Goal: Information Seeking & Learning: Learn about a topic

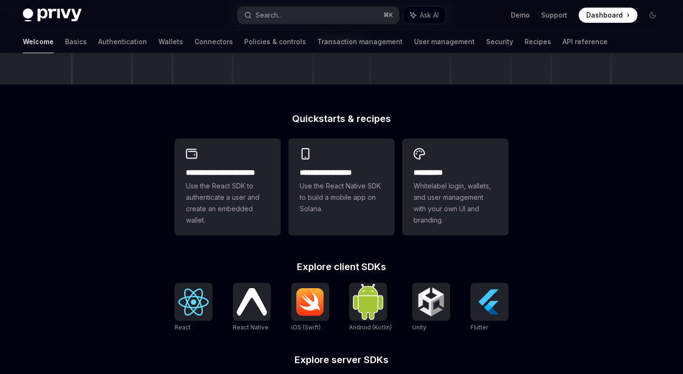
scroll to position [220, 0]
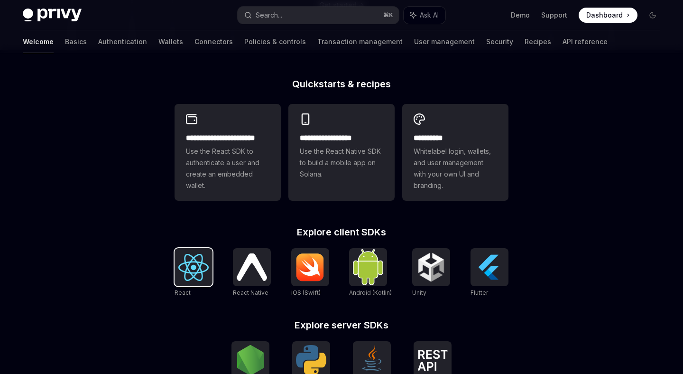
click at [195, 272] on img at bounding box center [193, 267] width 30 height 27
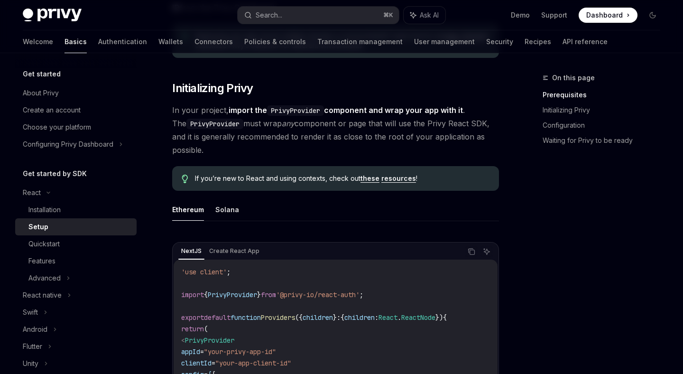
scroll to position [156, 0]
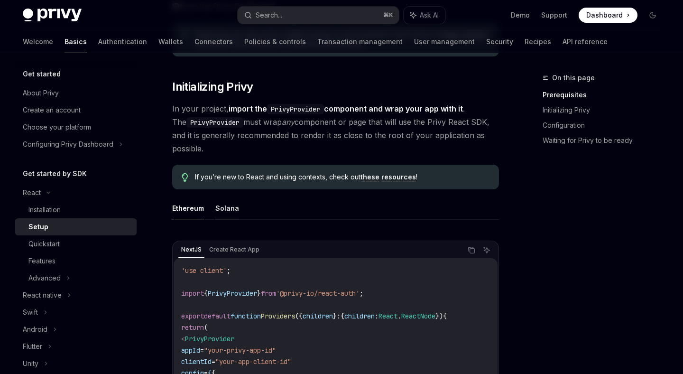
click at [231, 207] on button "Solana" at bounding box center [227, 208] width 24 height 22
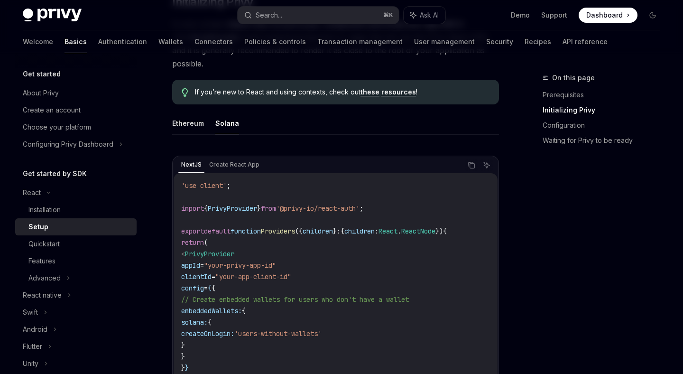
scroll to position [252, 0]
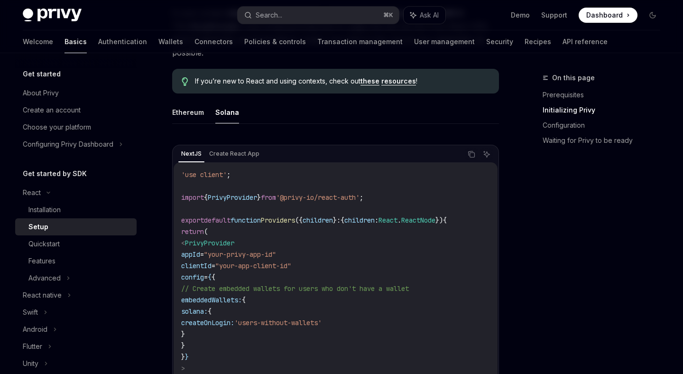
drag, startPoint x: 198, startPoint y: 241, endPoint x: 285, endPoint y: 370, distance: 155.9
click at [285, 370] on code "'use client' ; import { PrivyProvider } from '@privy-io/react-auth' ; export de…" at bounding box center [335, 294] width 309 height 250
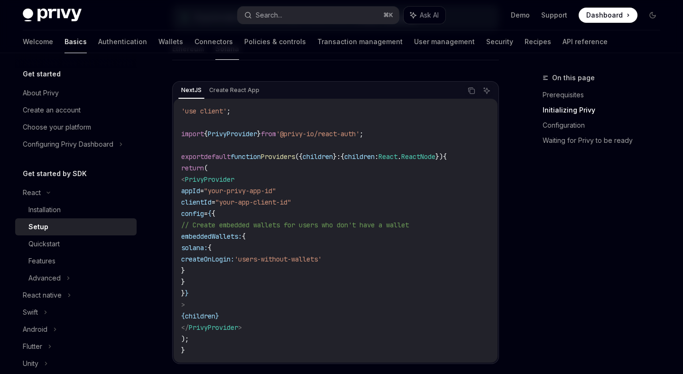
scroll to position [316, 0]
click at [298, 336] on code "'use client' ; import { PrivyProvider } from '@privy-io/react-auth' ; export de…" at bounding box center [335, 229] width 309 height 250
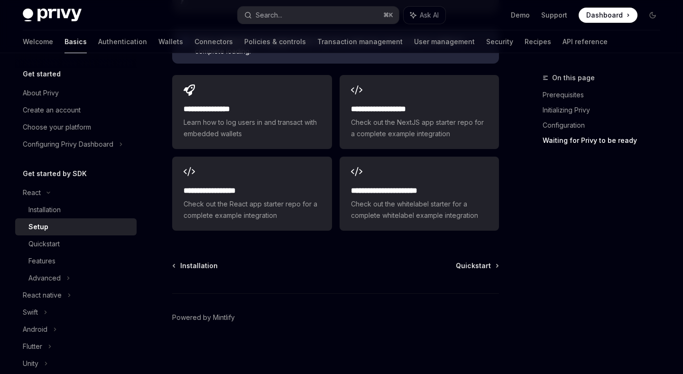
scroll to position [1327, 0]
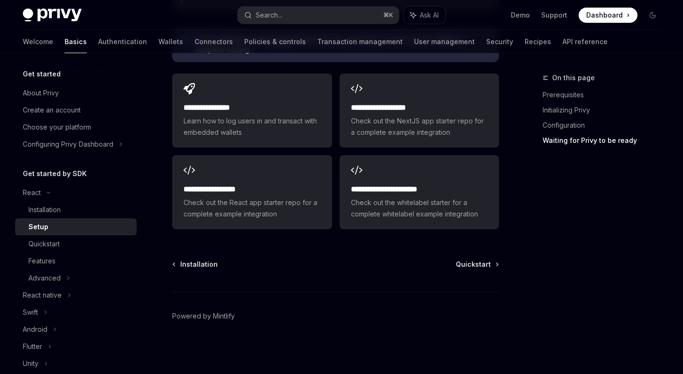
click at [480, 265] on span "Quickstart" at bounding box center [473, 264] width 35 height 9
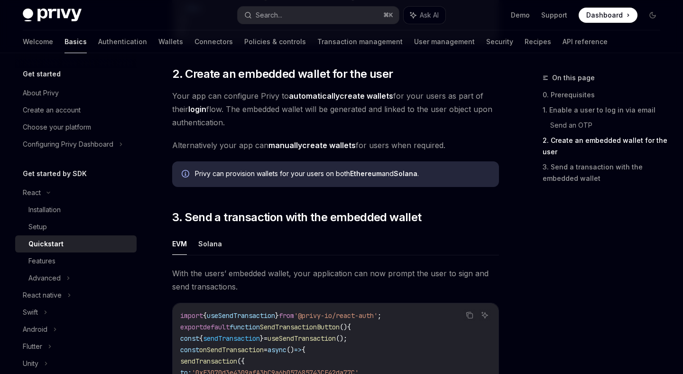
scroll to position [681, 0]
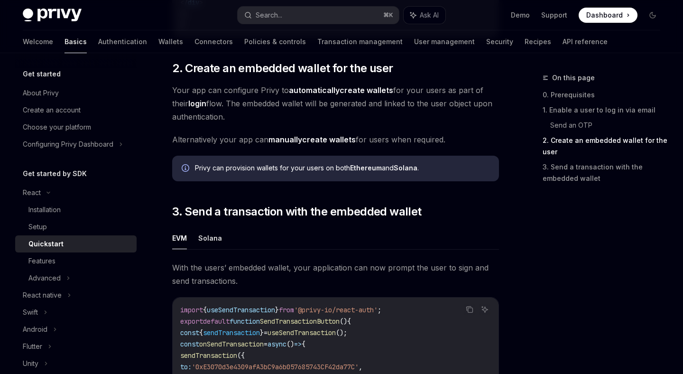
click at [185, 172] on icon "Info" at bounding box center [186, 168] width 8 height 8
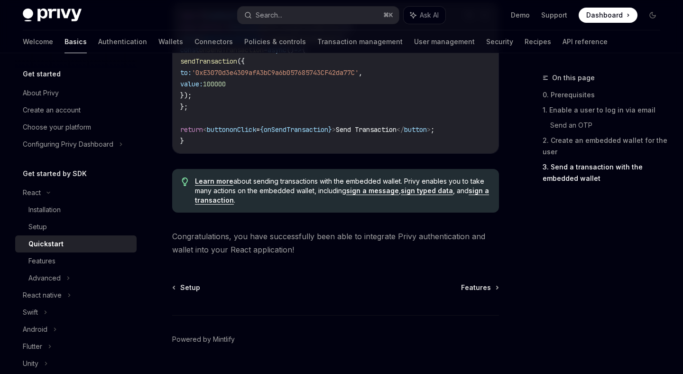
scroll to position [1002, 0]
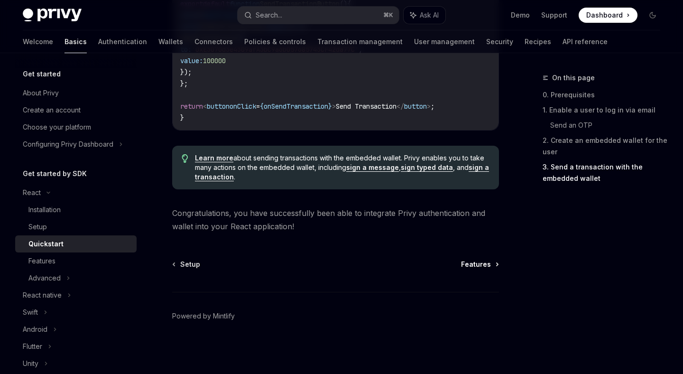
click at [487, 266] on span "Features" at bounding box center [476, 264] width 30 height 9
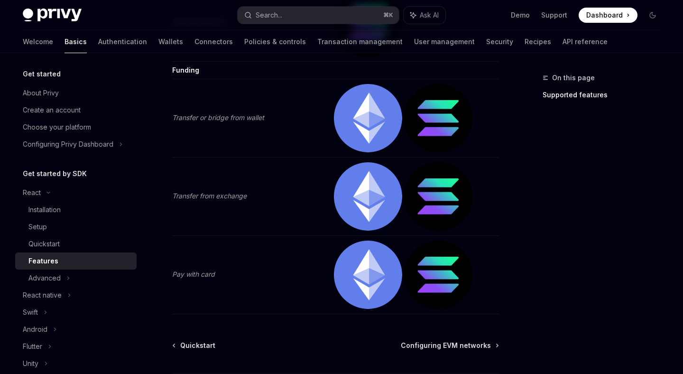
scroll to position [2068, 0]
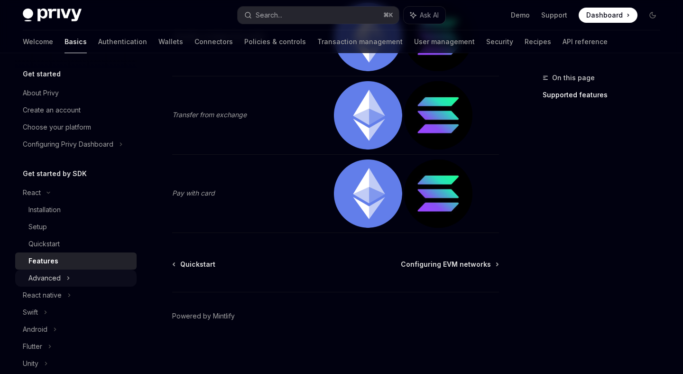
click at [69, 274] on icon at bounding box center [68, 277] width 4 height 11
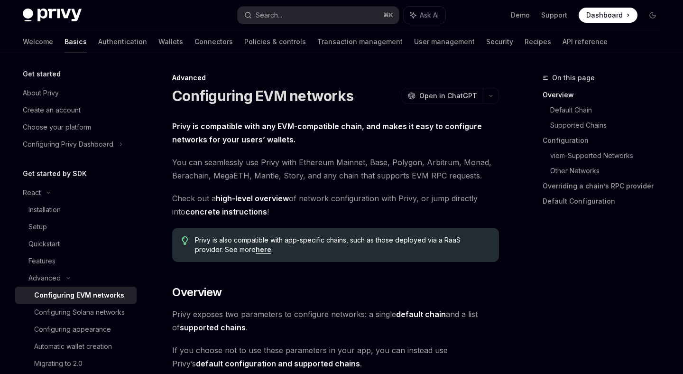
scroll to position [40, 0]
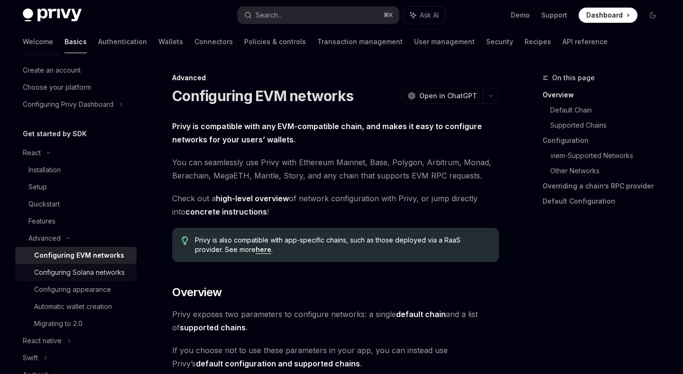
click at [81, 272] on div "Configuring Solana networks" at bounding box center [79, 272] width 91 height 11
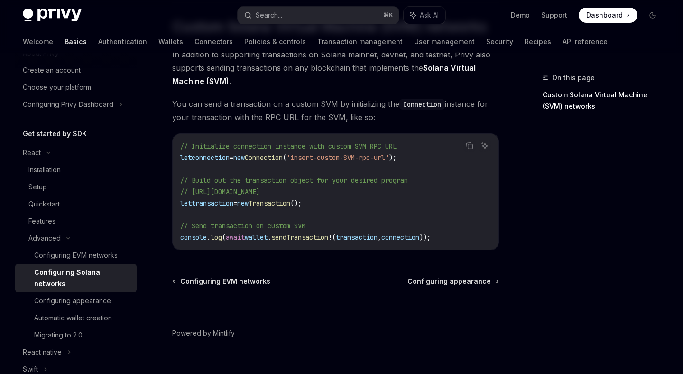
scroll to position [448, 0]
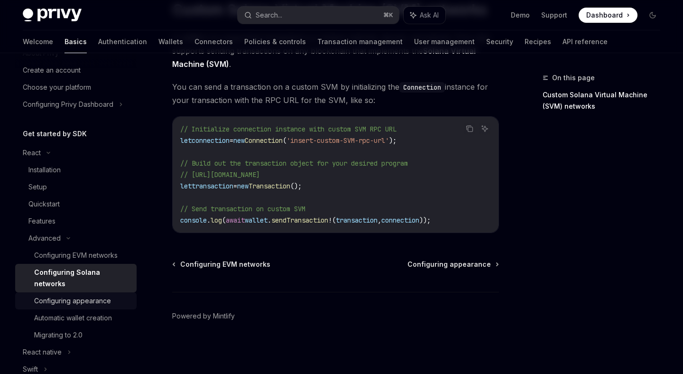
click at [116, 296] on link "Configuring appearance" at bounding box center [75, 300] width 121 height 17
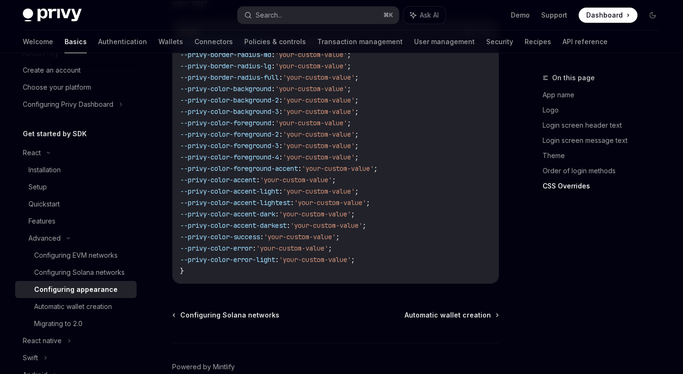
scroll to position [2504, 0]
click at [104, 313] on link "Automatic wallet creation" at bounding box center [75, 306] width 121 height 17
type textarea "*"
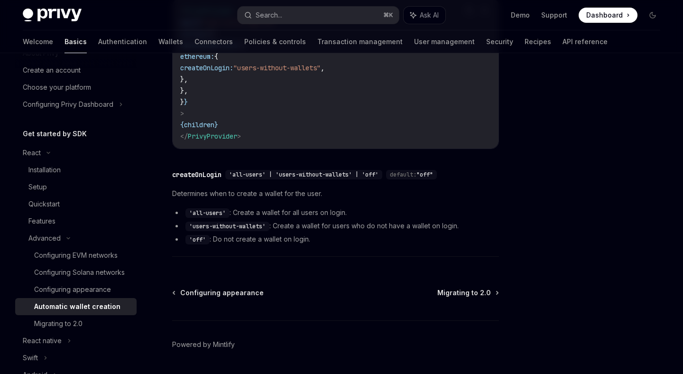
scroll to position [373, 0]
